Goal: Communication & Community: Participate in discussion

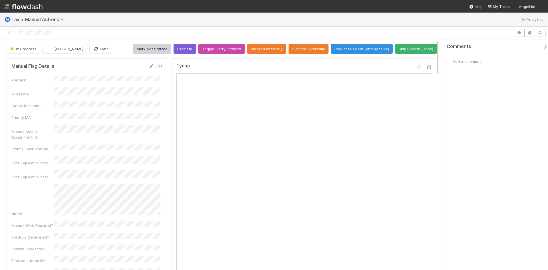
click at [469, 62] on span "Add a comment..." at bounding box center [467, 61] width 31 height 5
click at [477, 136] on span "Choose or drag and drop file(s)" at bounding box center [497, 134] width 91 height 9
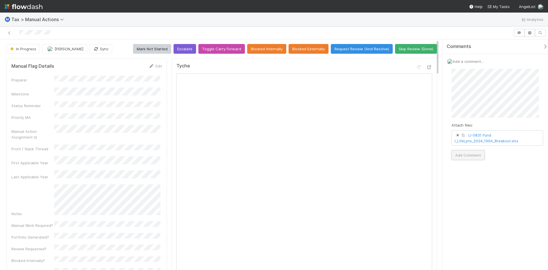
click at [463, 155] on button "Add Comment" at bounding box center [467, 155] width 33 height 10
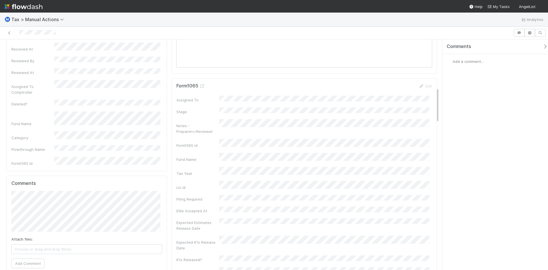
scroll to position [314, 0]
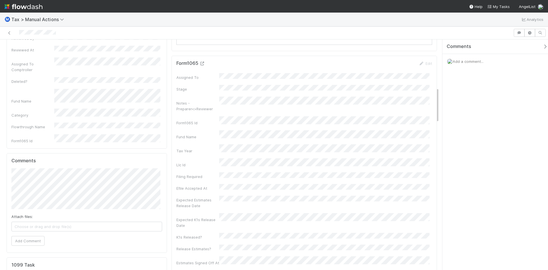
click at [202, 63] on icon at bounding box center [202, 64] width 6 height 4
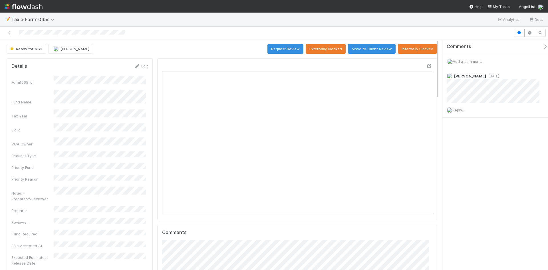
scroll to position [112, 263]
click at [177, 9] on nav "Help My Tasks AngelList" at bounding box center [274, 6] width 548 height 13
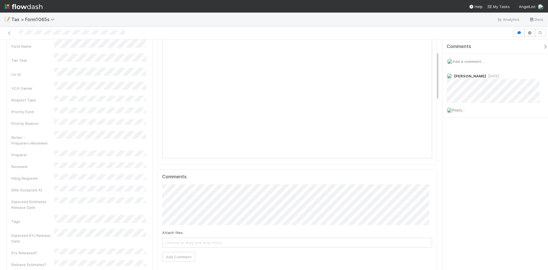
scroll to position [57, 0]
